Goal: Task Accomplishment & Management: Use online tool/utility

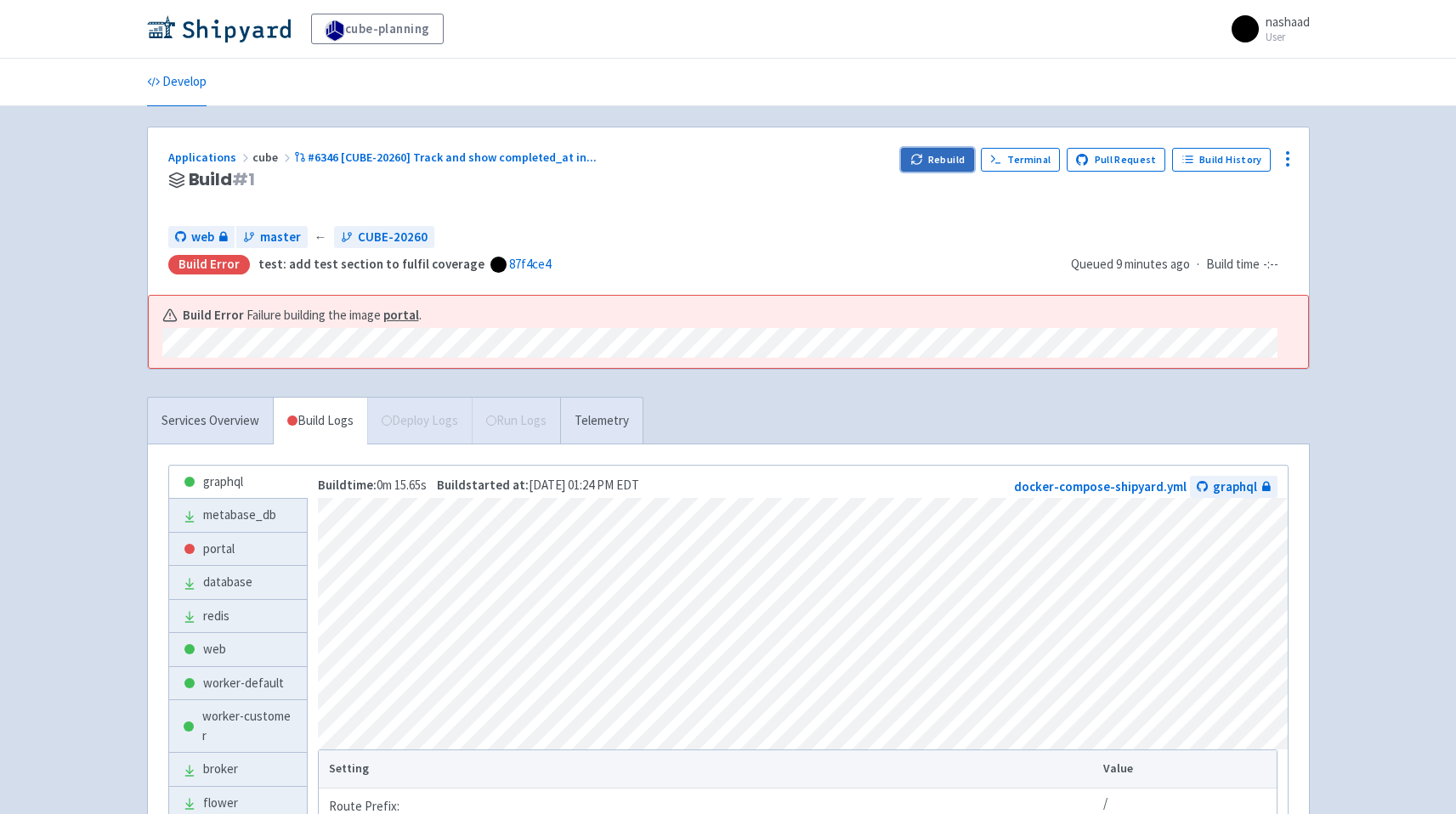
click at [934, 156] on button "Rebuild" at bounding box center [938, 160] width 73 height 24
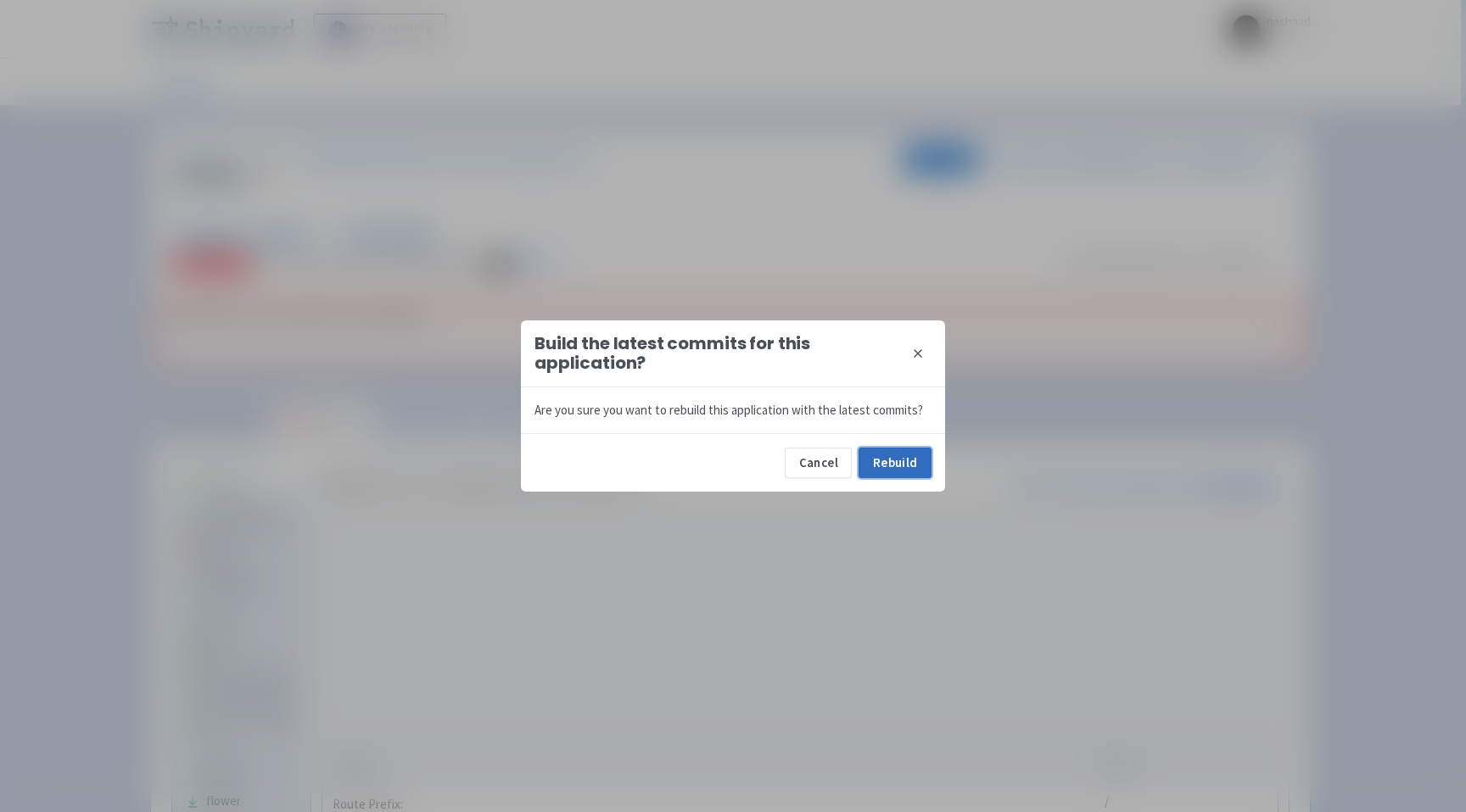
click at [914, 468] on button "Rebuild" at bounding box center [895, 463] width 73 height 31
